Goal: Navigation & Orientation: Find specific page/section

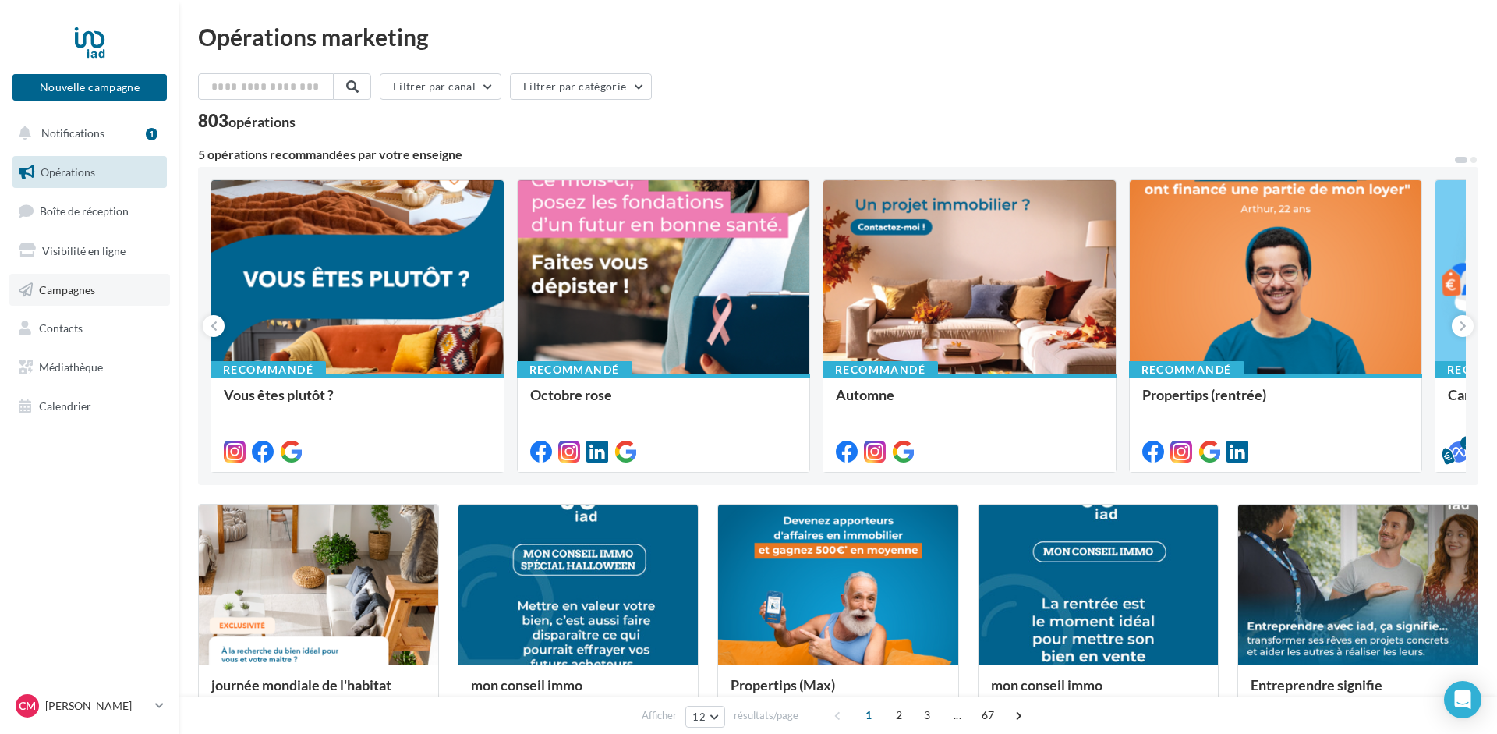
click at [73, 292] on span "Campagnes" at bounding box center [67, 288] width 56 height 13
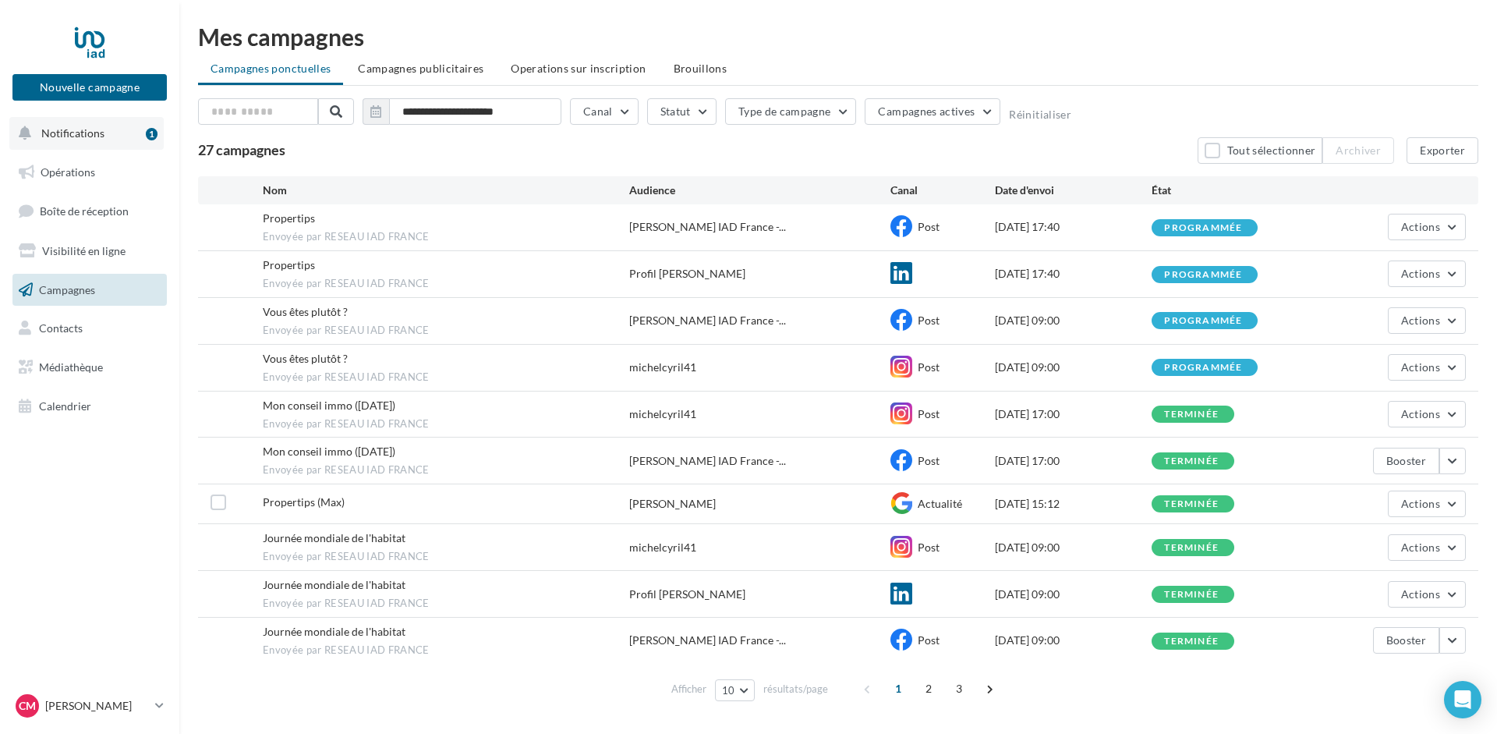
click at [72, 125] on button "Notifications 1" at bounding box center [86, 133] width 154 height 33
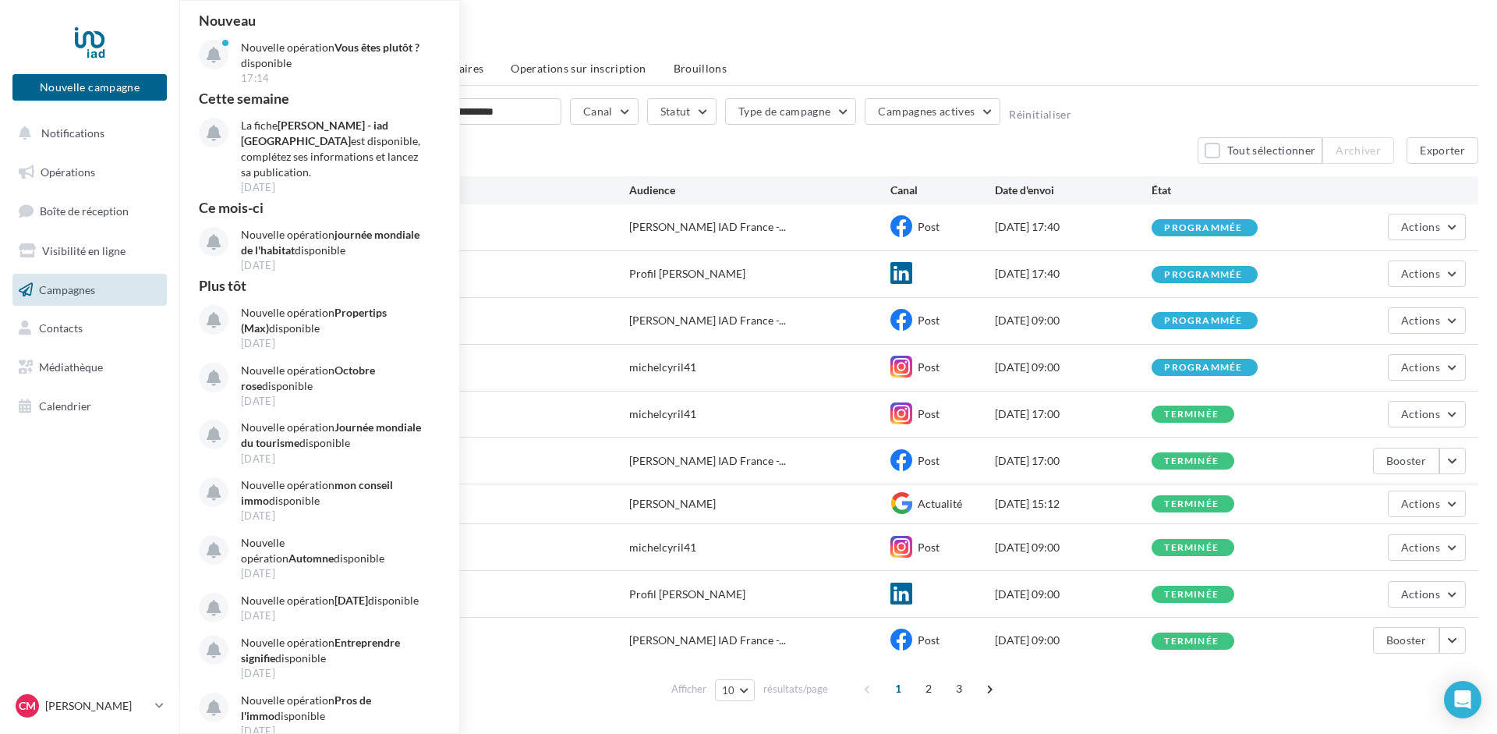
click at [524, 140] on div "27 campagnes Tout sélectionner Archiver Exporter" at bounding box center [838, 150] width 1280 height 27
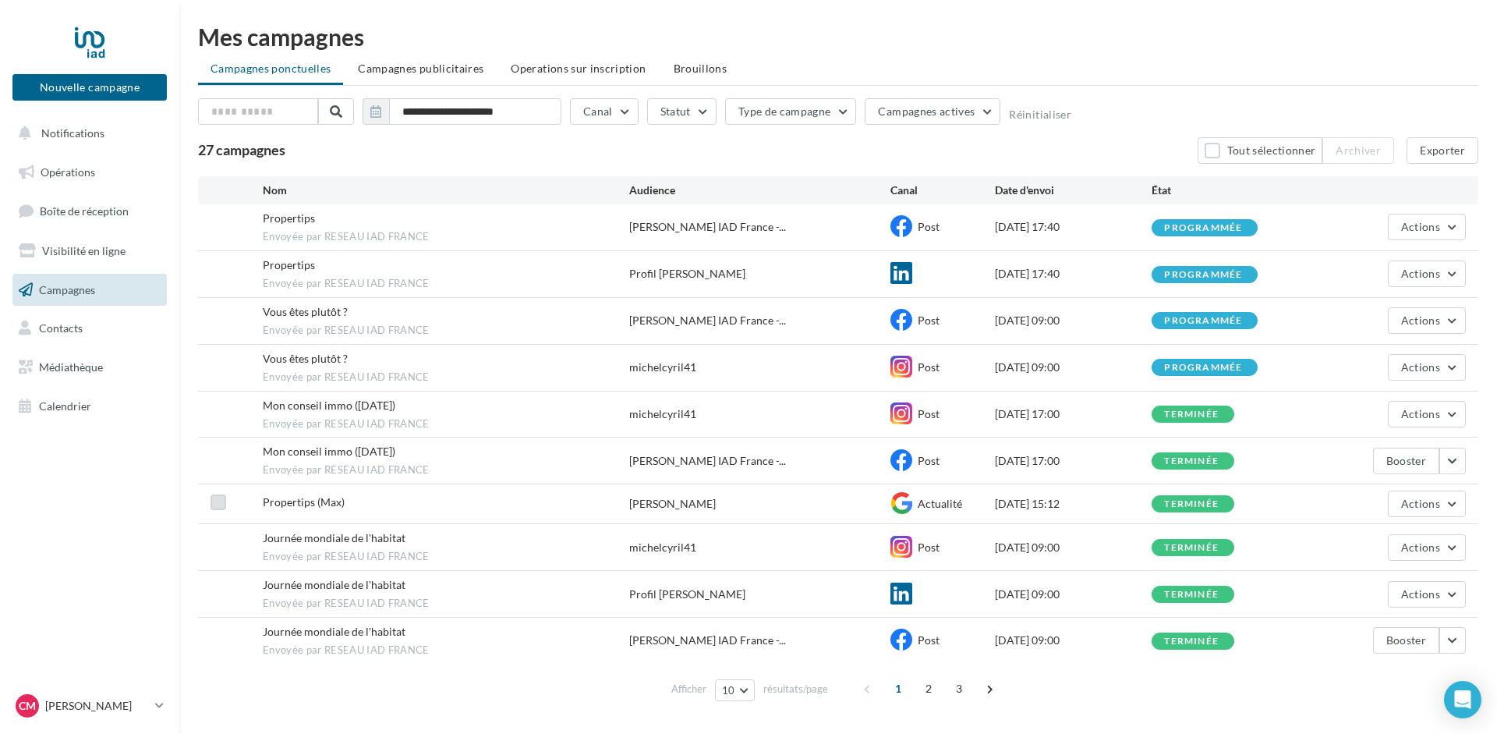
click at [215, 501] on label at bounding box center [218, 502] width 16 height 16
click at [215, 501] on icon at bounding box center [218, 502] width 11 height 11
click at [215, 501] on label at bounding box center [218, 502] width 16 height 16
click at [215, 501] on icon at bounding box center [218, 502] width 11 height 11
click at [1219, 146] on button "Tout sélectionner" at bounding box center [1259, 150] width 125 height 27
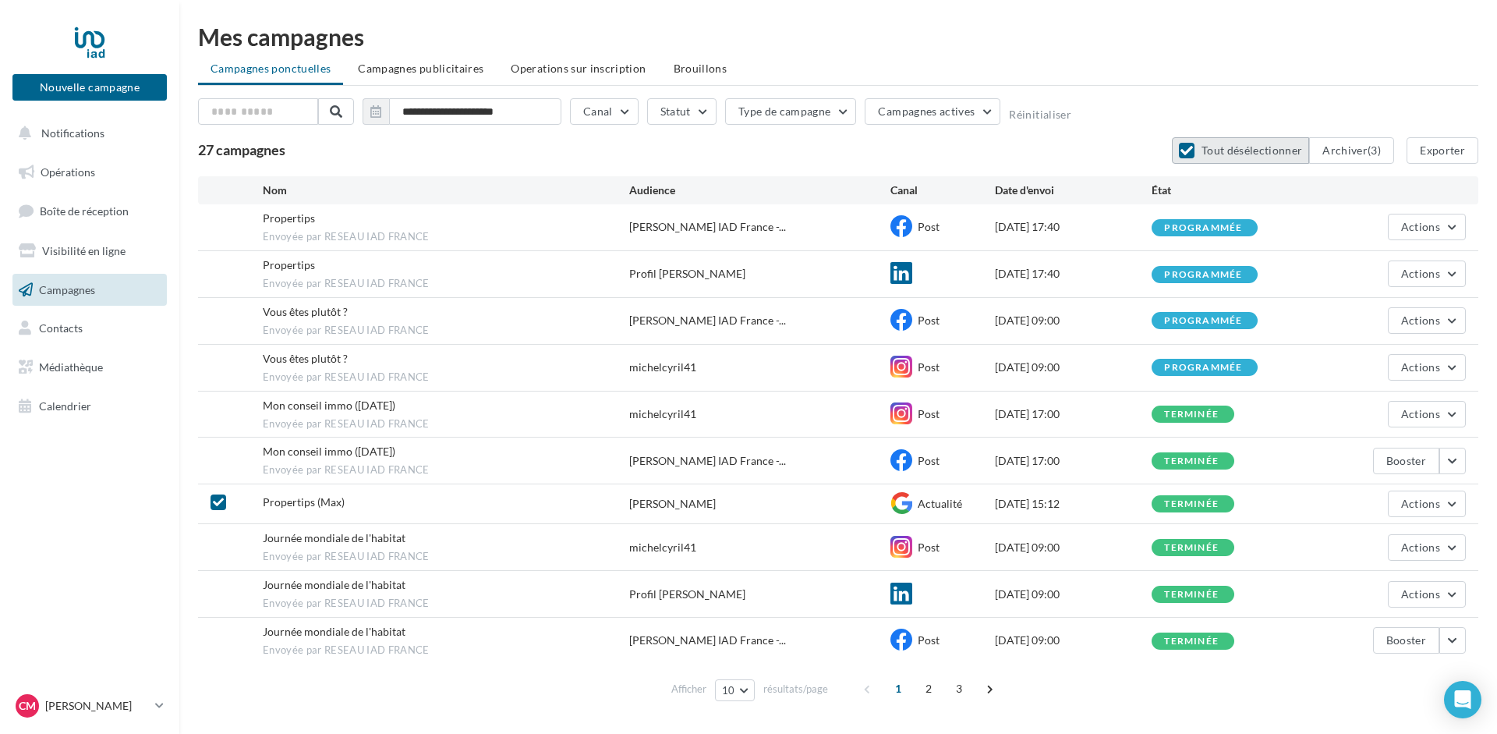
click at [1219, 146] on button "Tout désélectionner" at bounding box center [1240, 150] width 137 height 27
click at [91, 37] on div at bounding box center [89, 42] width 125 height 39
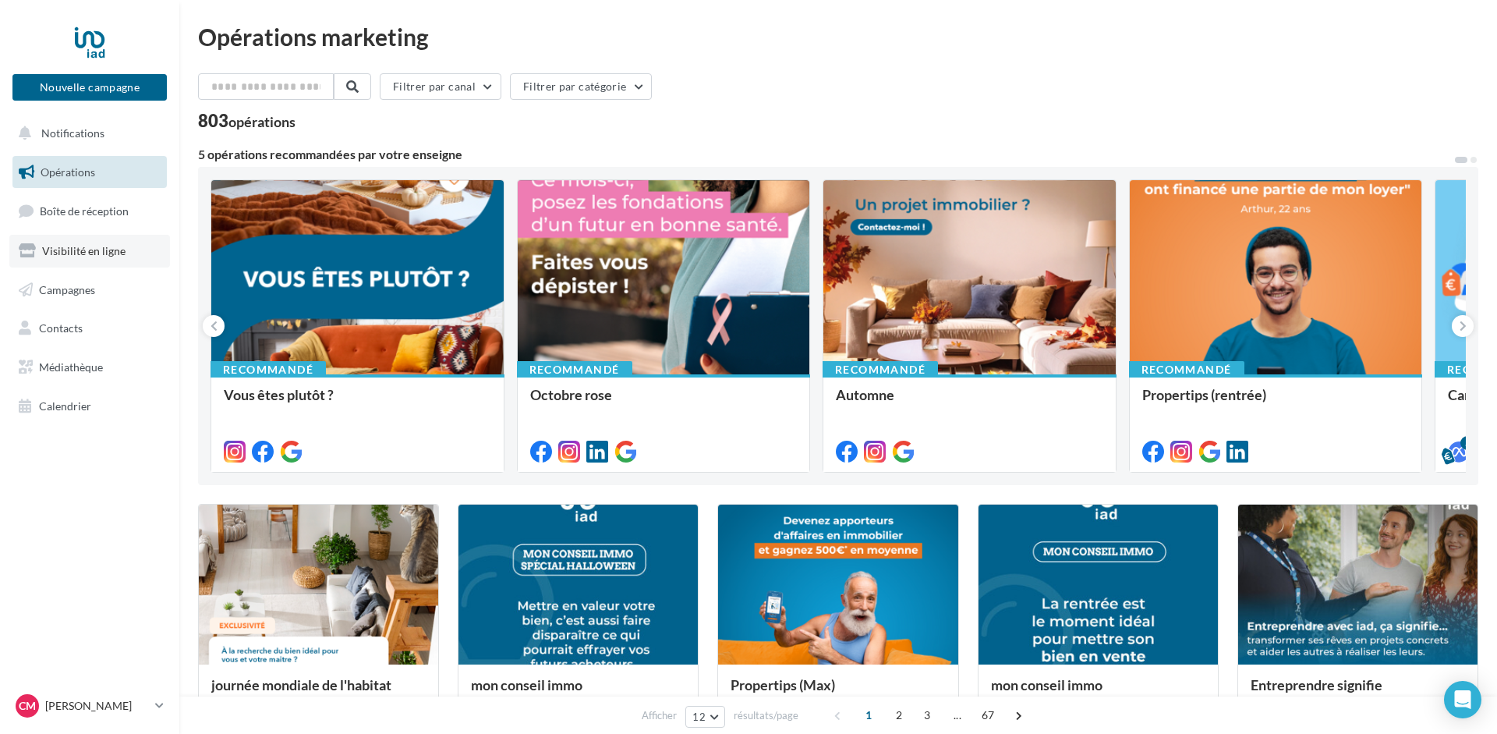
click at [62, 254] on span "Visibilité en ligne" at bounding box center [83, 250] width 83 height 13
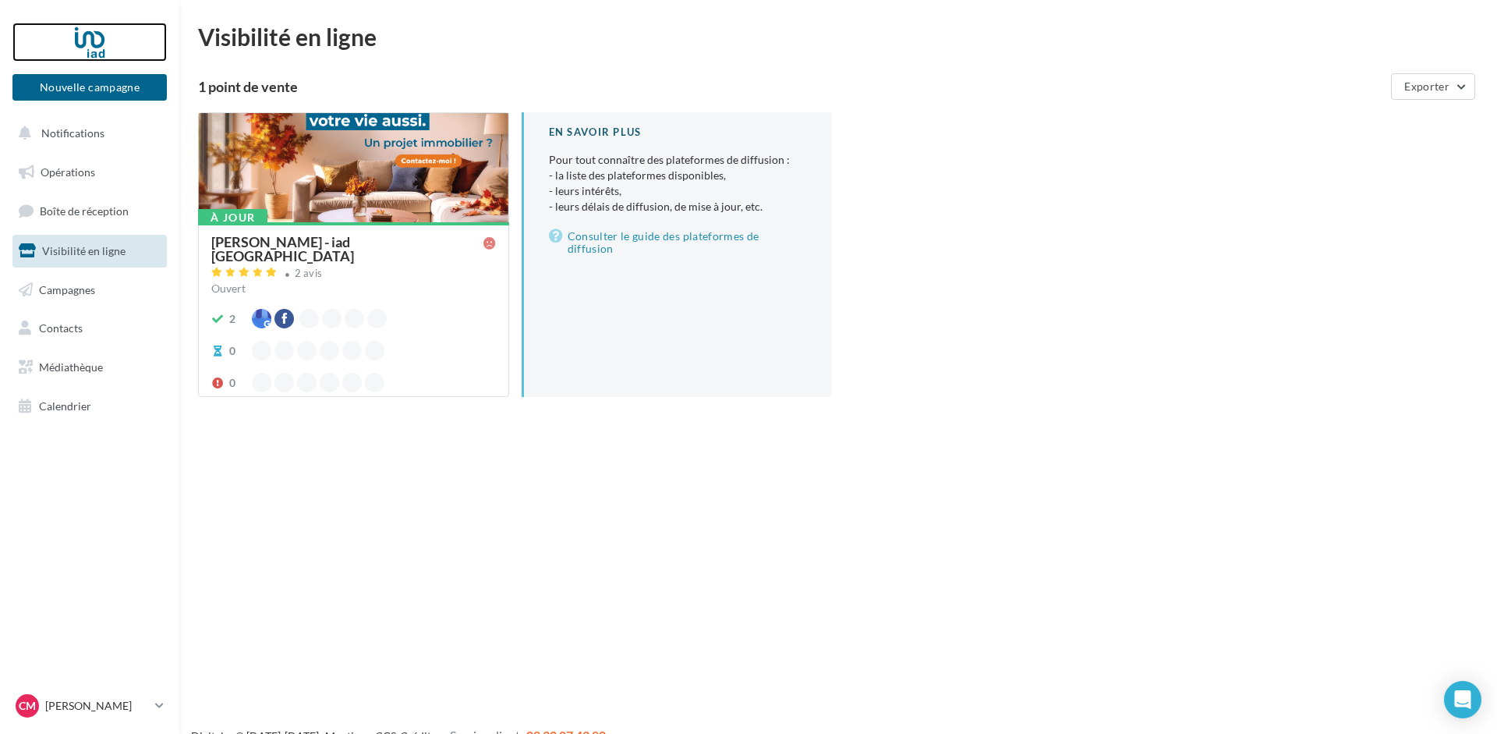
click at [80, 35] on div at bounding box center [89, 42] width 125 height 39
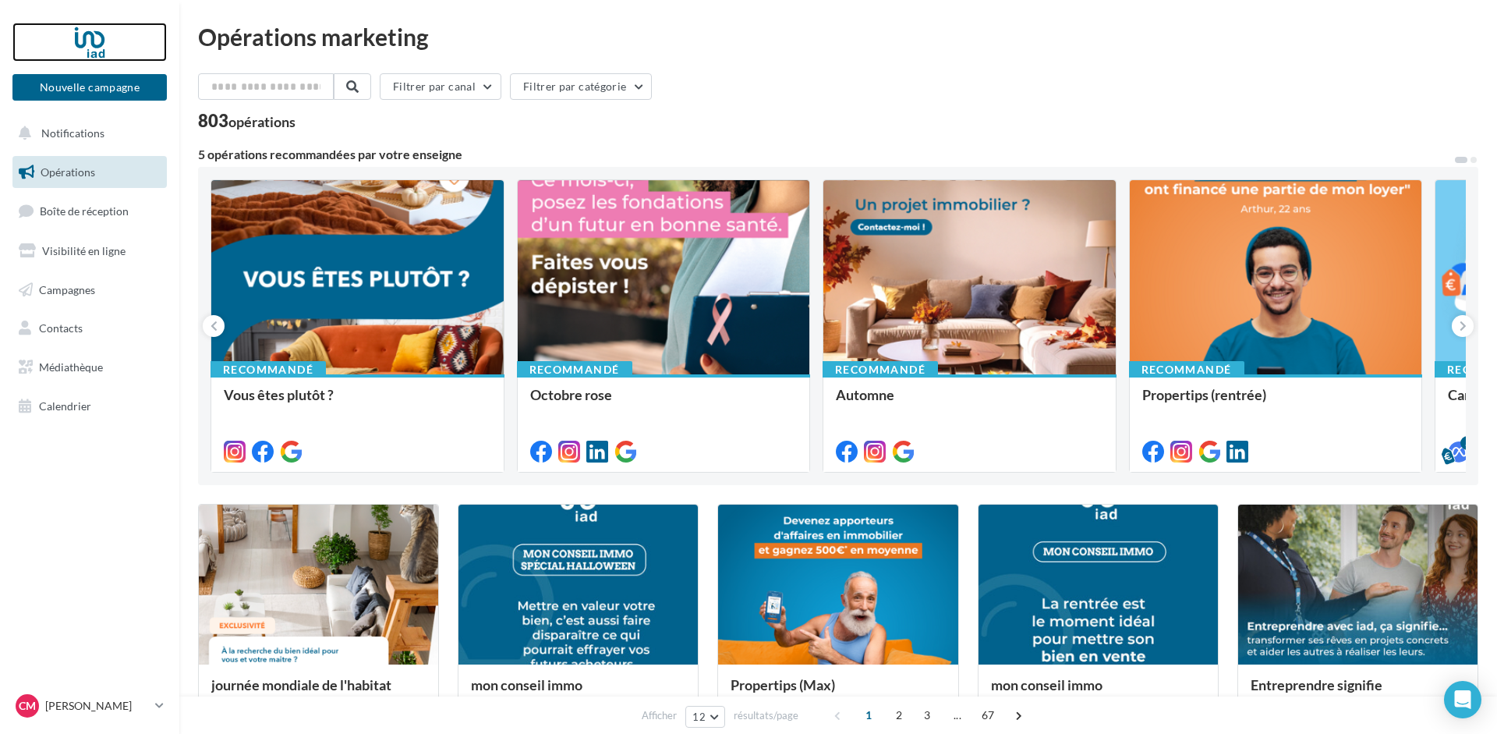
click at [93, 29] on div at bounding box center [89, 42] width 125 height 39
